Goal: Information Seeking & Learning: Learn about a topic

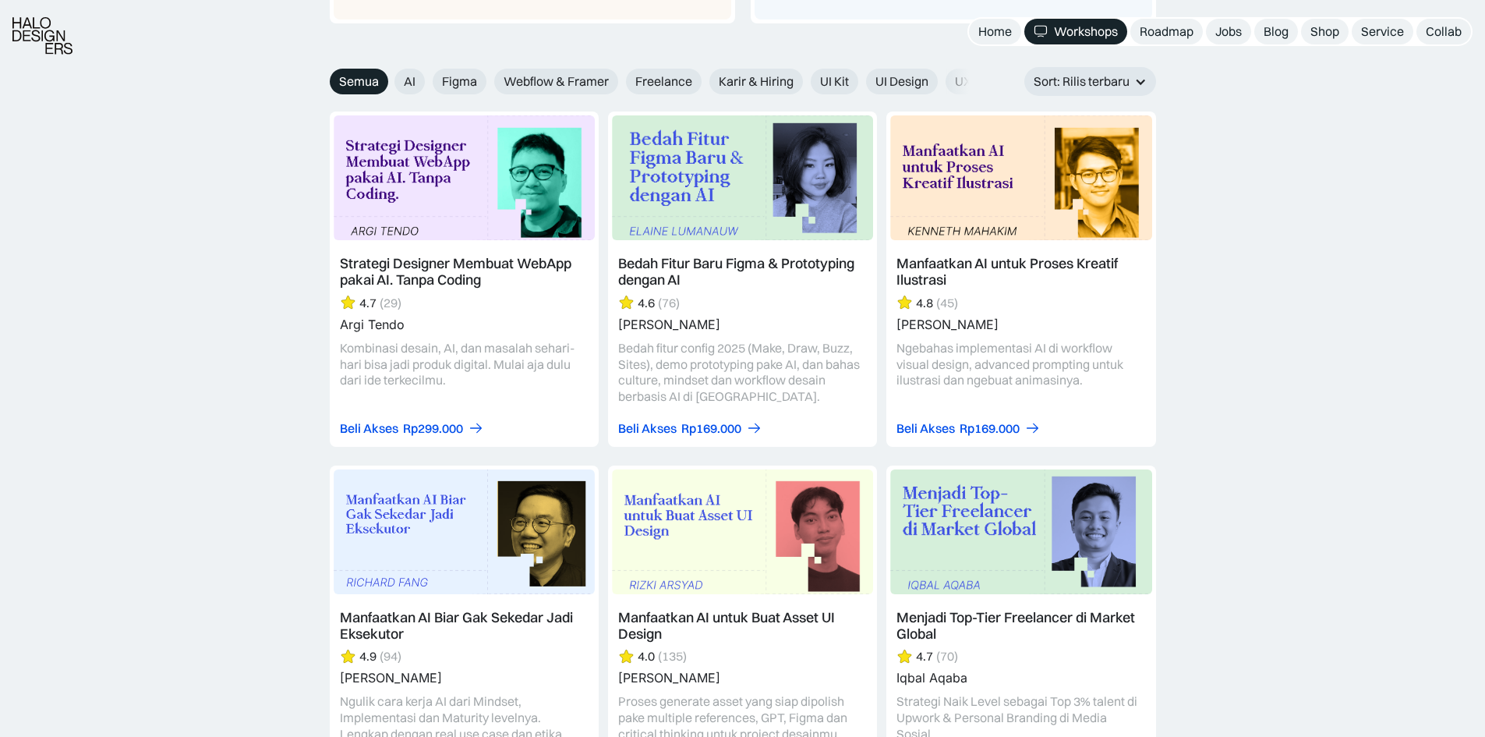
scroll to position [1871, 0]
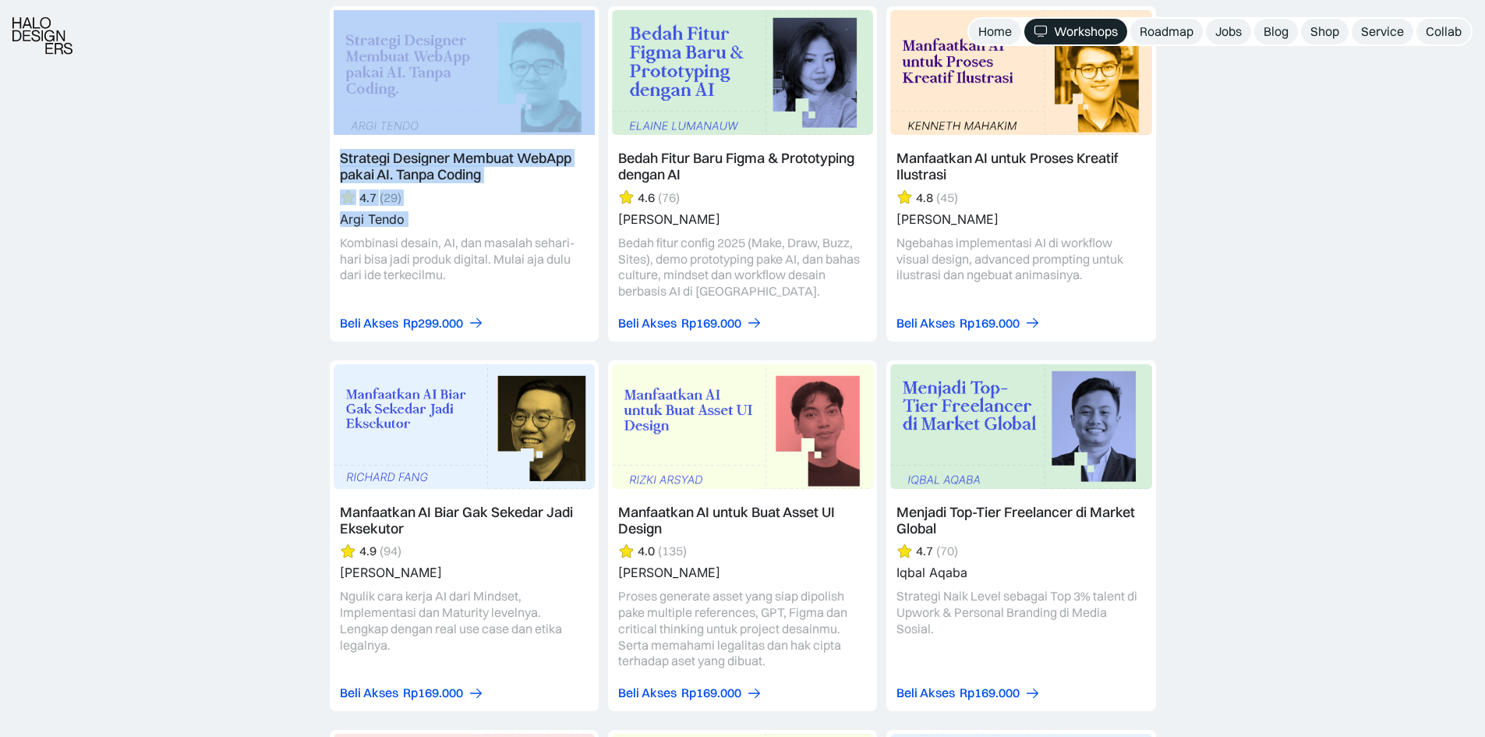
drag, startPoint x: 316, startPoint y: 242, endPoint x: 436, endPoint y: 256, distance: 120.1
click at [330, 257] on link at bounding box center [464, 173] width 269 height 335
drag, startPoint x: 241, startPoint y: 259, endPoint x: 434, endPoint y: 284, distance: 195.0
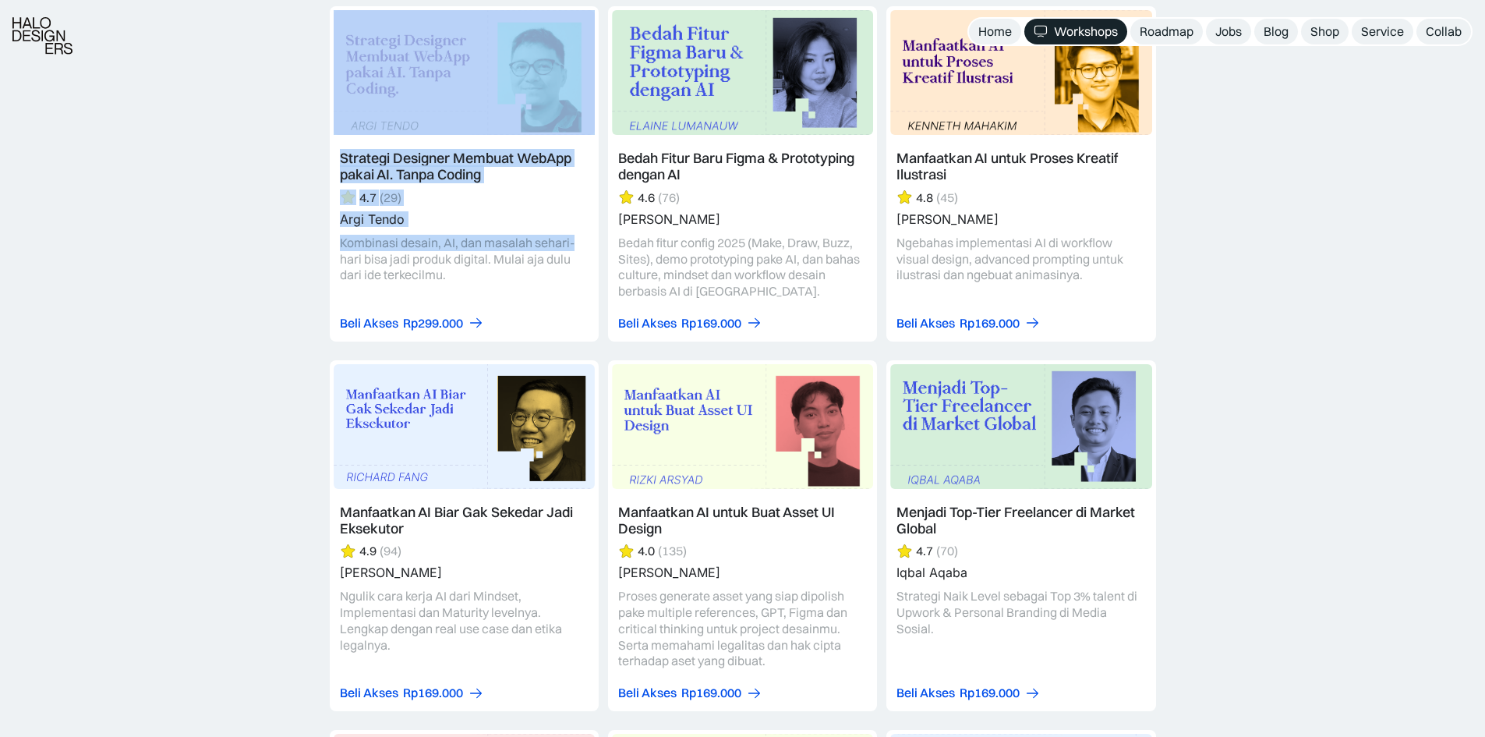
drag, startPoint x: 320, startPoint y: 230, endPoint x: 321, endPoint y: 242, distance: 11.7
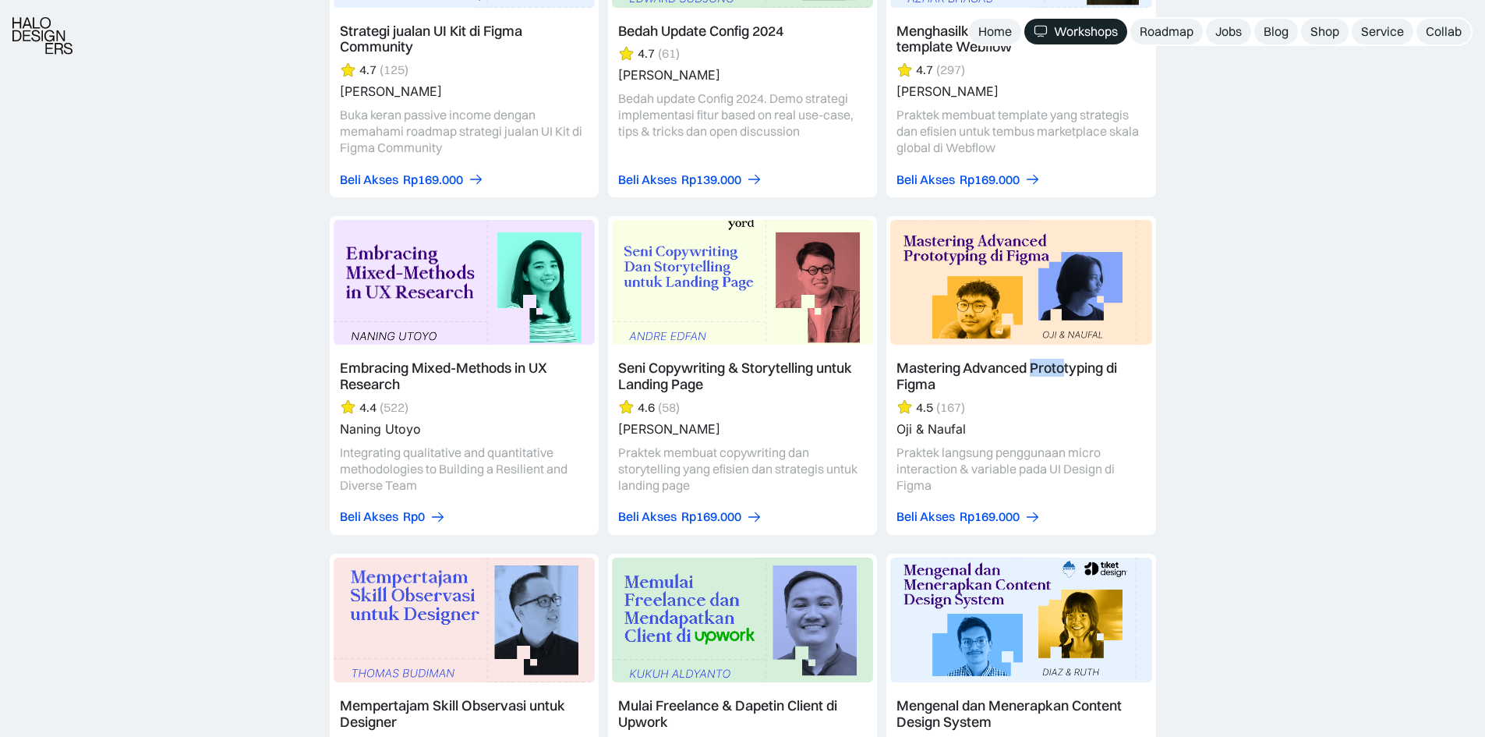
click at [370, 157] on link at bounding box center [464, 38] width 269 height 319
drag, startPoint x: 316, startPoint y: 514, endPoint x: 444, endPoint y: 520, distance: 128.8
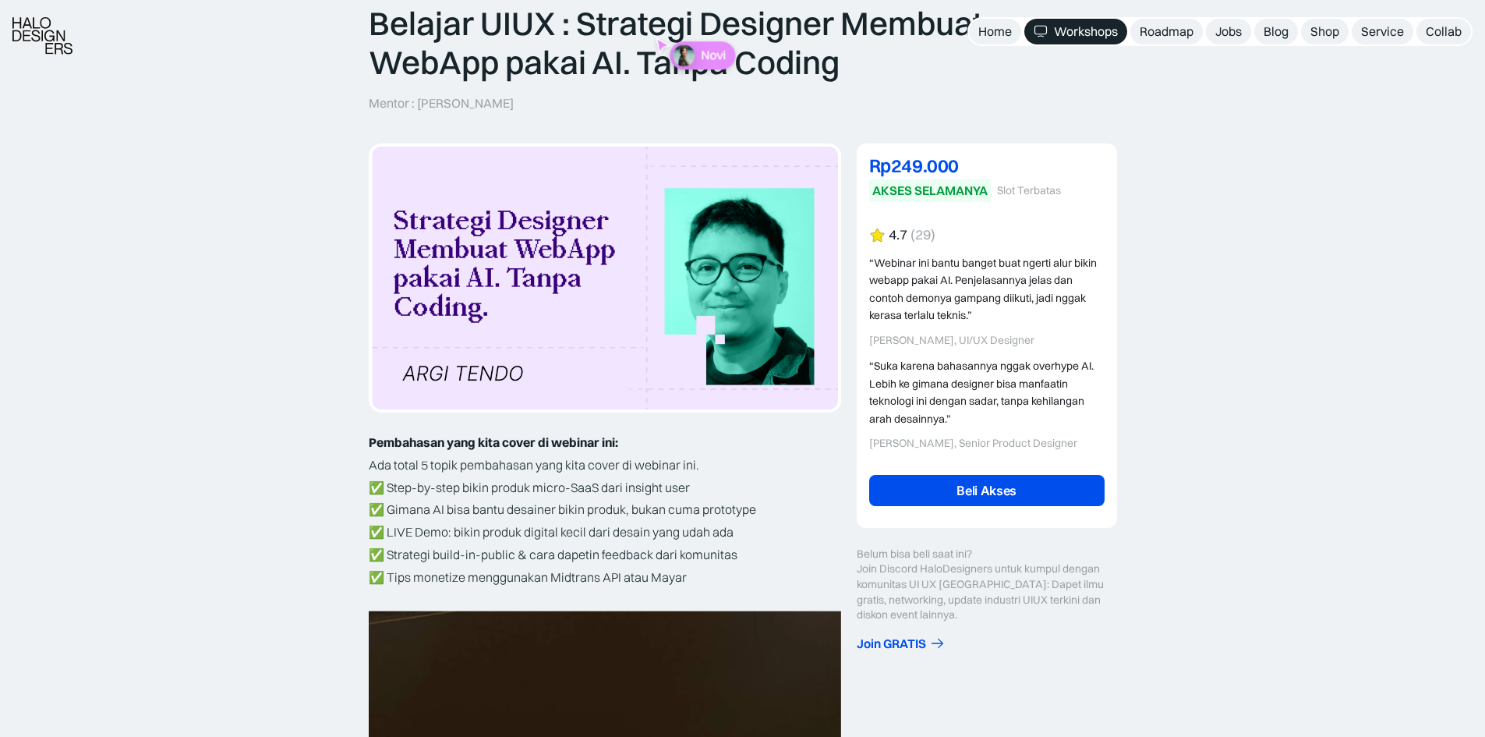
scroll to position [234, 0]
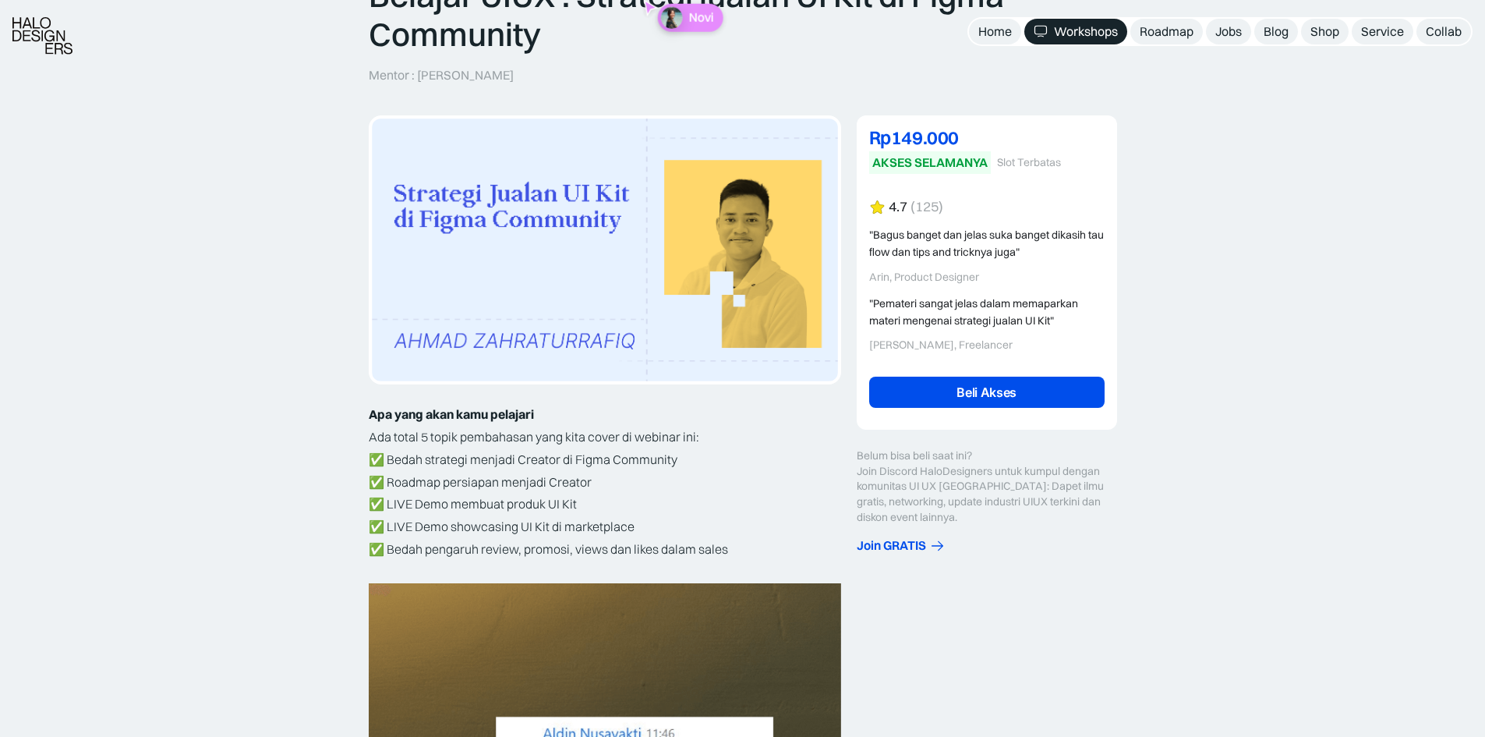
scroll to position [78, 0]
